Goal: Transaction & Acquisition: Purchase product/service

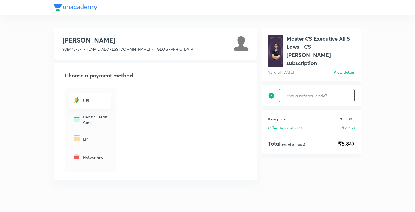
click at [307, 89] on input "text" at bounding box center [316, 95] width 75 height 13
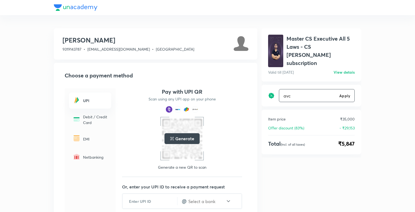
type input "avc"
click at [343, 93] on h6 "Apply" at bounding box center [344, 96] width 11 height 6
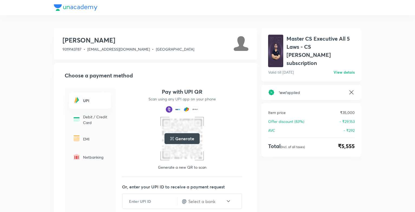
click at [174, 15] on div "[PERSON_NAME] 9319143787 • [EMAIL_ADDRESS][DOMAIN_NAME] • Delhi Choose a paymen…" at bounding box center [207, 145] width 415 height 291
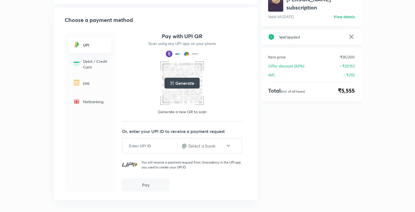
scroll to position [75, 0]
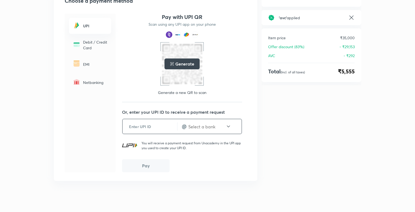
click at [226, 126] on icon at bounding box center [229, 126] width 6 height 6
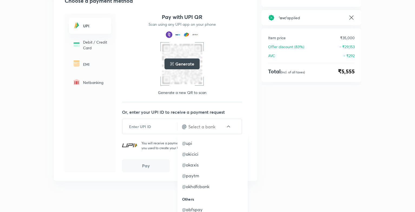
click at [284, 124] on div "Master CS Executive All 5 Laws - CS [PERSON_NAME] subscription Valid till [DATE…" at bounding box center [312, 84] width 100 height 263
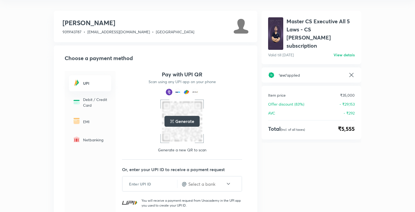
scroll to position [0, 0]
